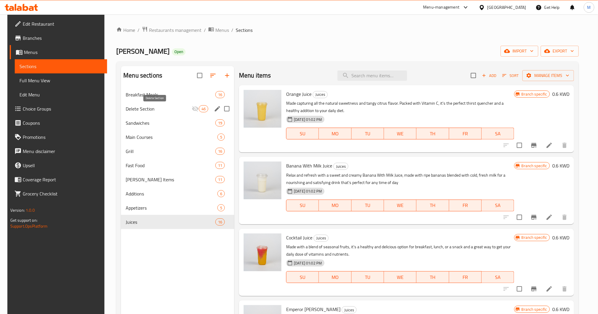
scroll to position [683, 0]
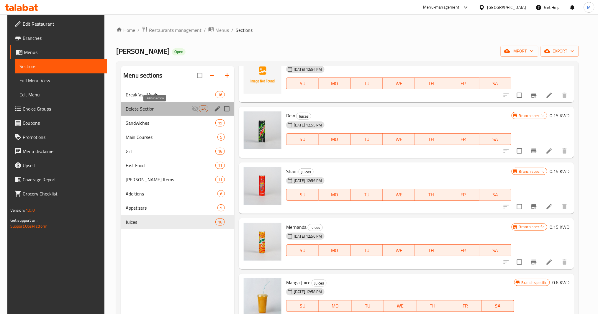
click at [184, 106] on span "Delete Section" at bounding box center [159, 108] width 66 height 7
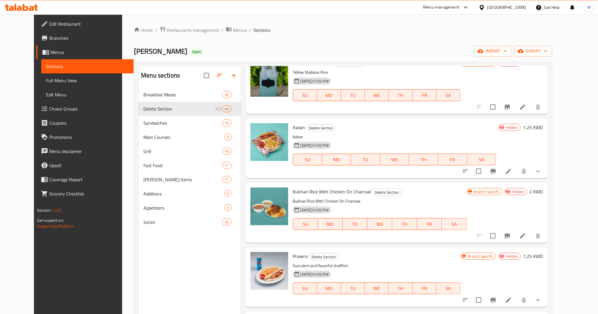
click at [315, 45] on div "Home / Restaurants management / Menus / Sections Qasr Alaziziya Open import exp…" at bounding box center [343, 205] width 418 height 359
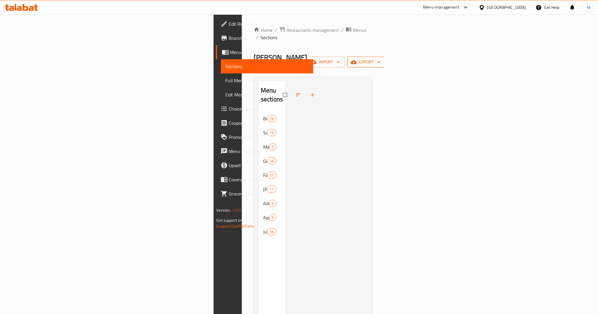
click at [380, 58] on span "export" at bounding box center [366, 61] width 29 height 7
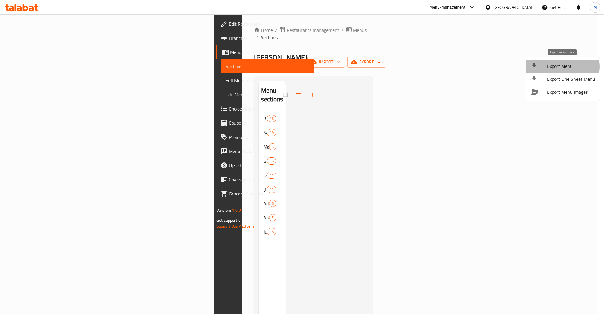
click at [562, 67] on span "Export Menu" at bounding box center [571, 66] width 48 height 7
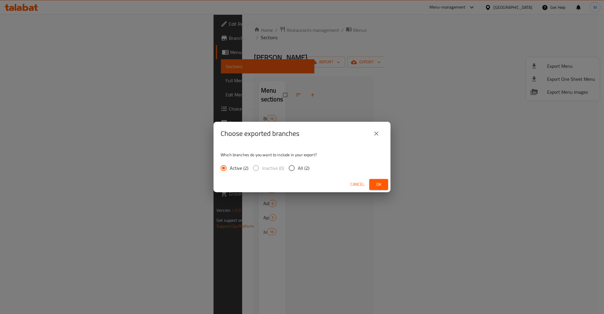
click at [302, 167] on span "All (2)" at bounding box center [304, 168] width 12 height 7
click at [298, 167] on input "All (2)" at bounding box center [292, 168] width 12 height 12
radio input "true"
click at [381, 186] on span "Ok" at bounding box center [378, 184] width 9 height 7
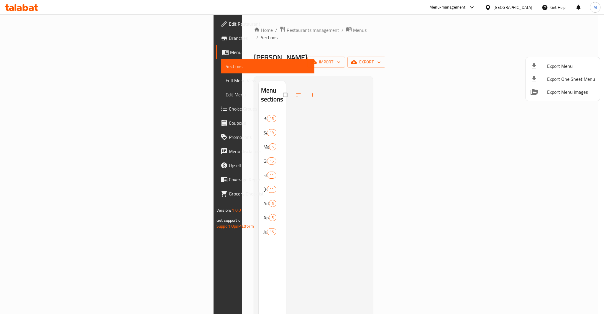
click at [160, 93] on div at bounding box center [302, 157] width 604 height 314
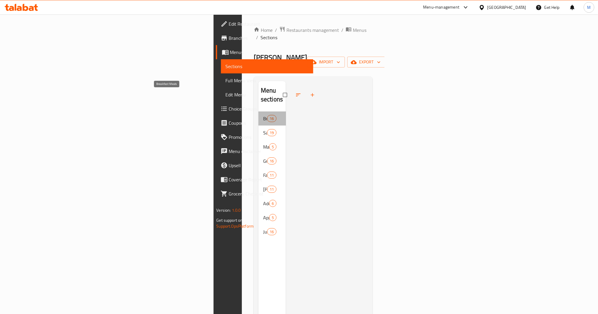
click at [263, 115] on span "Breakfast Meals" at bounding box center [265, 118] width 4 height 7
